Goal: Register for event/course

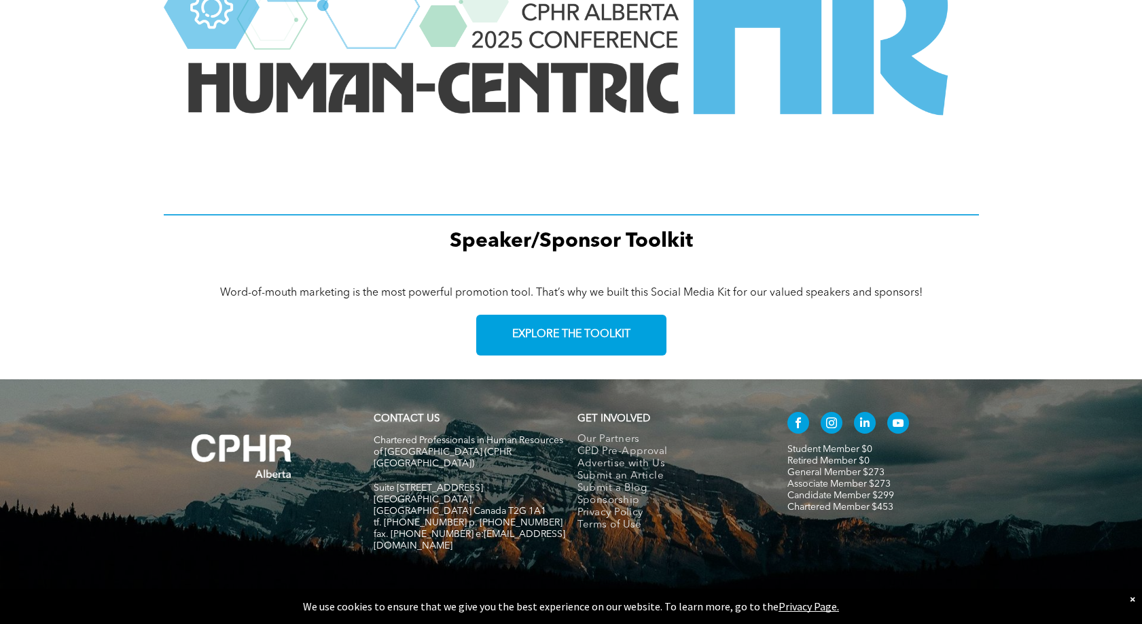
scroll to position [1883, 0]
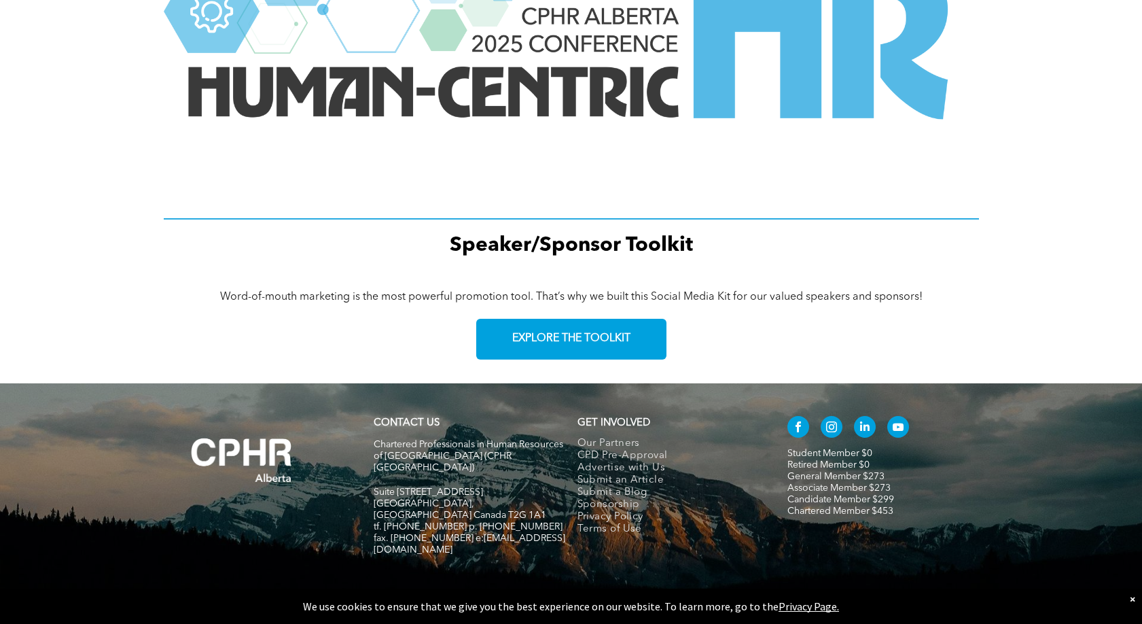
click at [700, 427] on h5 "GET INVOLVED" at bounding box center [674, 423] width 192 height 12
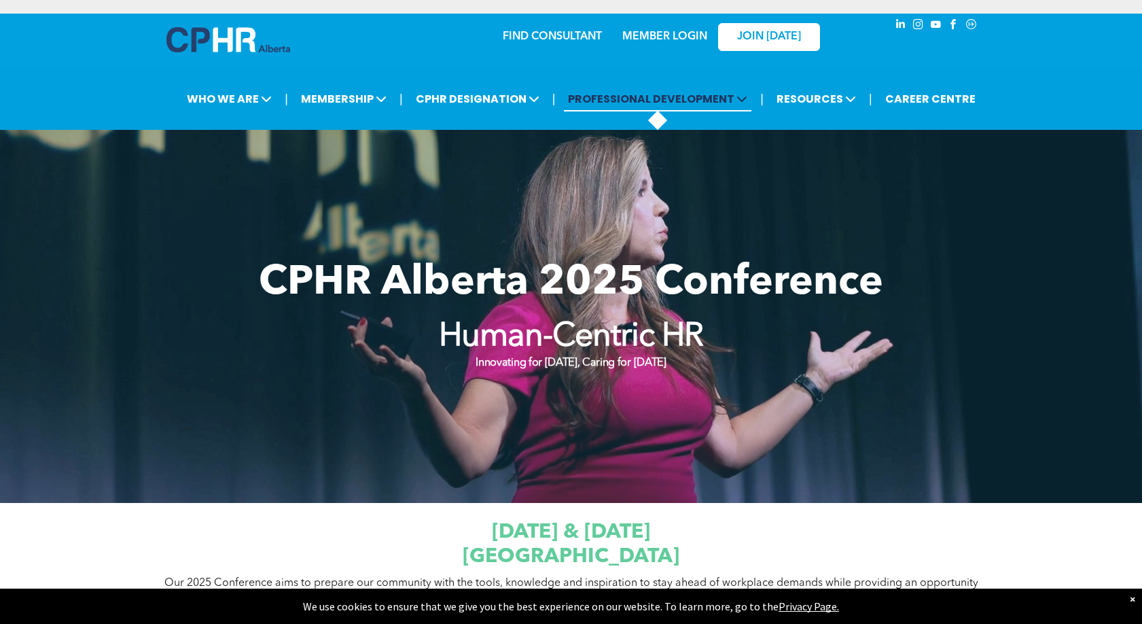
scroll to position [0, 0]
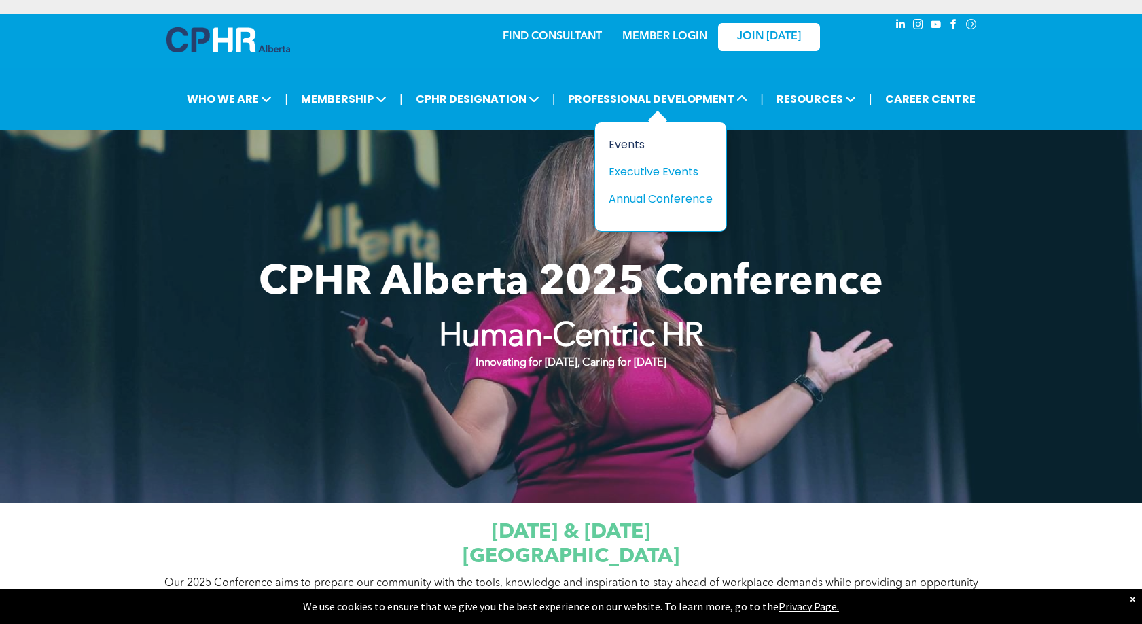
click at [635, 142] on div "Events" at bounding box center [656, 144] width 94 height 17
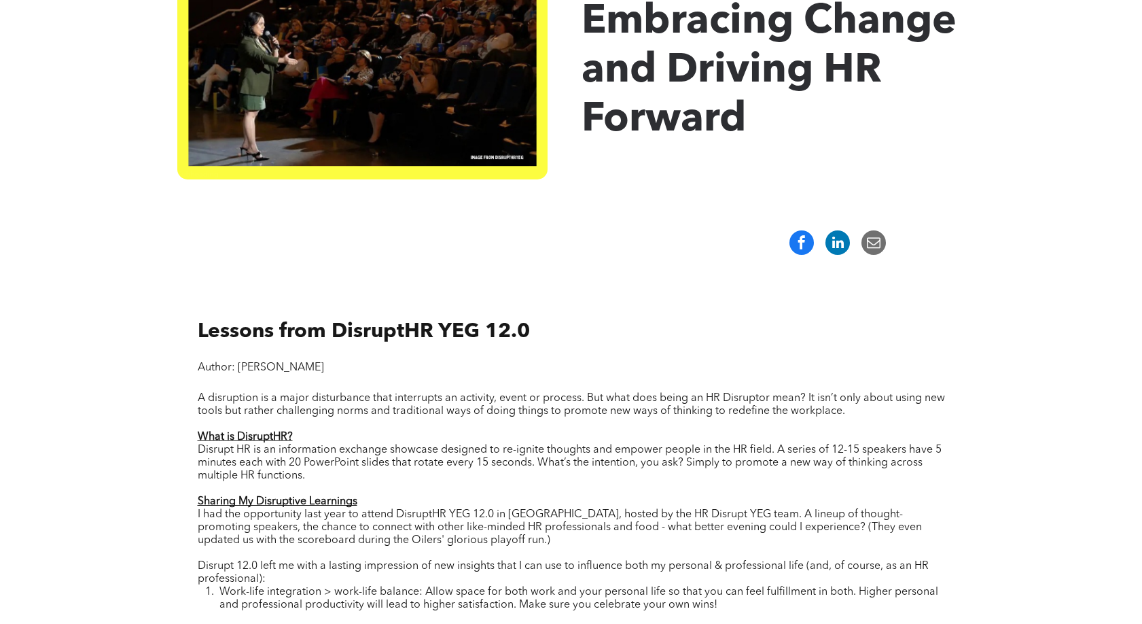
scroll to position [241, 0]
